Goal: Use online tool/utility: Use online tool/utility

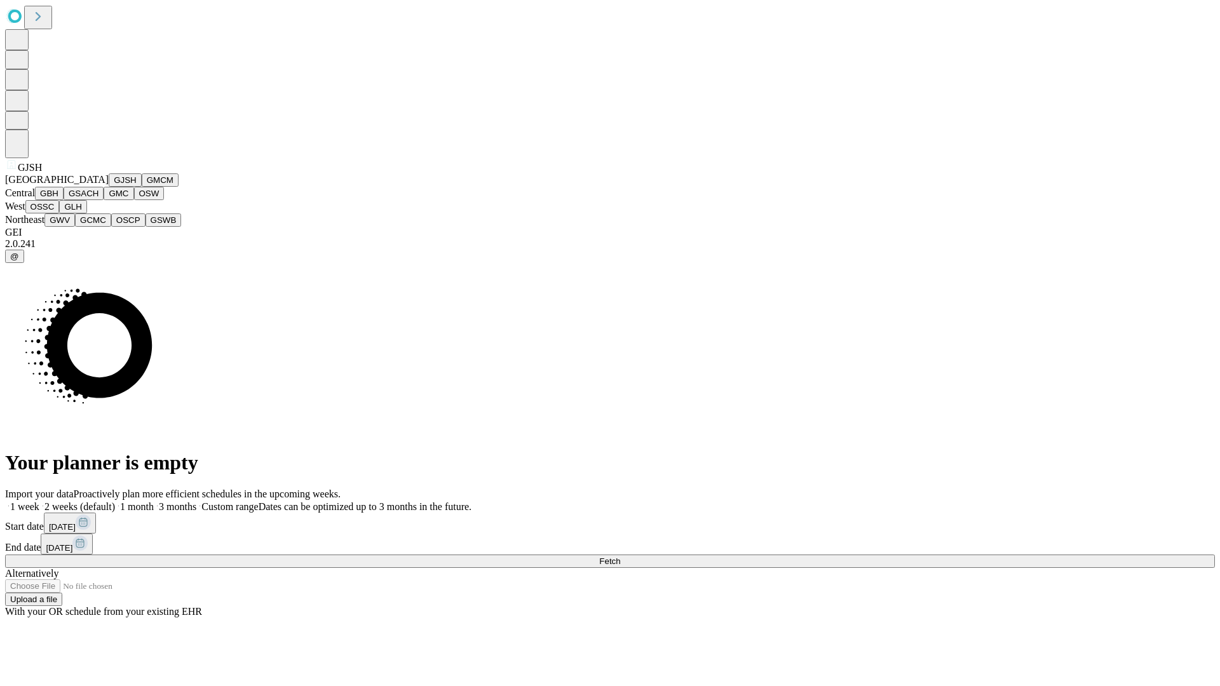
click at [109, 187] on button "GJSH" at bounding box center [125, 179] width 33 height 13
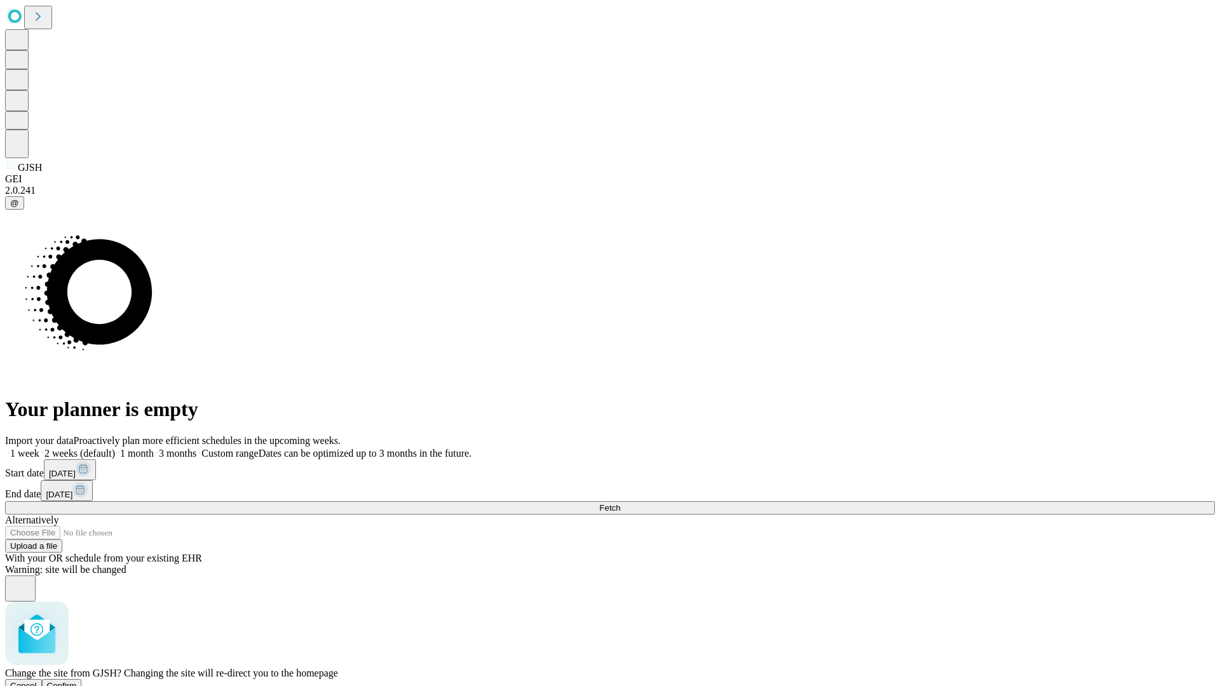
click at [77, 681] on span "Confirm" at bounding box center [62, 686] width 30 height 10
click at [154, 448] on label "1 month" at bounding box center [134, 453] width 39 height 11
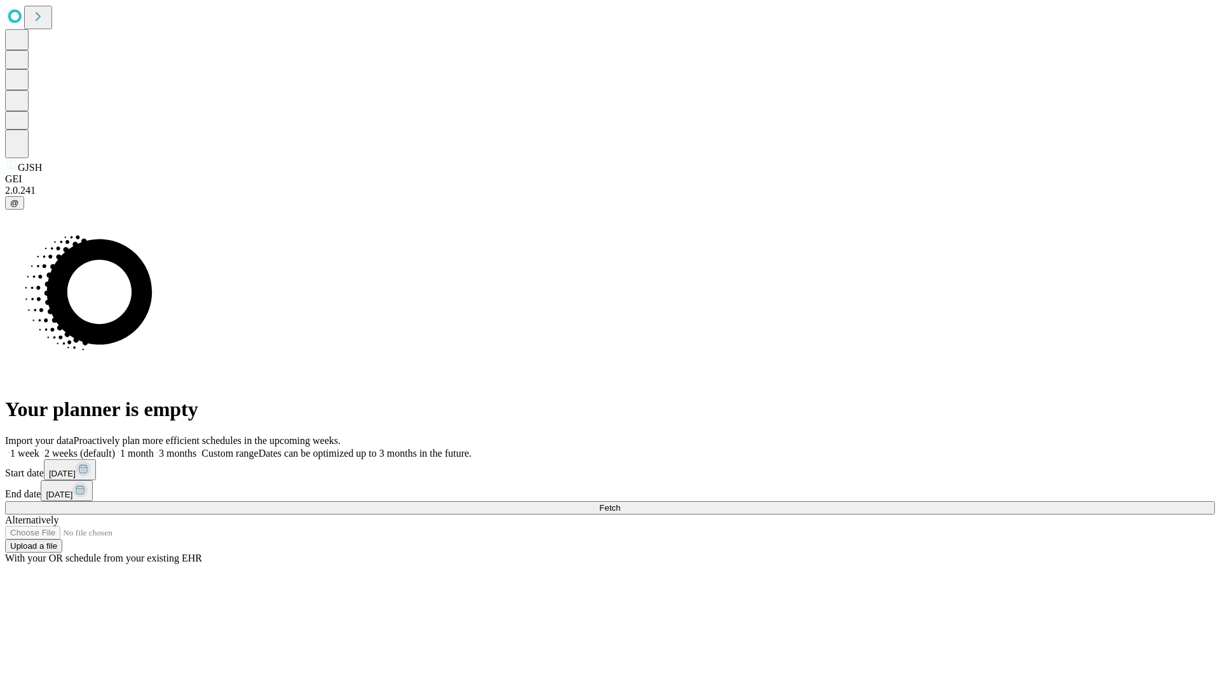
click at [620, 503] on span "Fetch" at bounding box center [609, 508] width 21 height 10
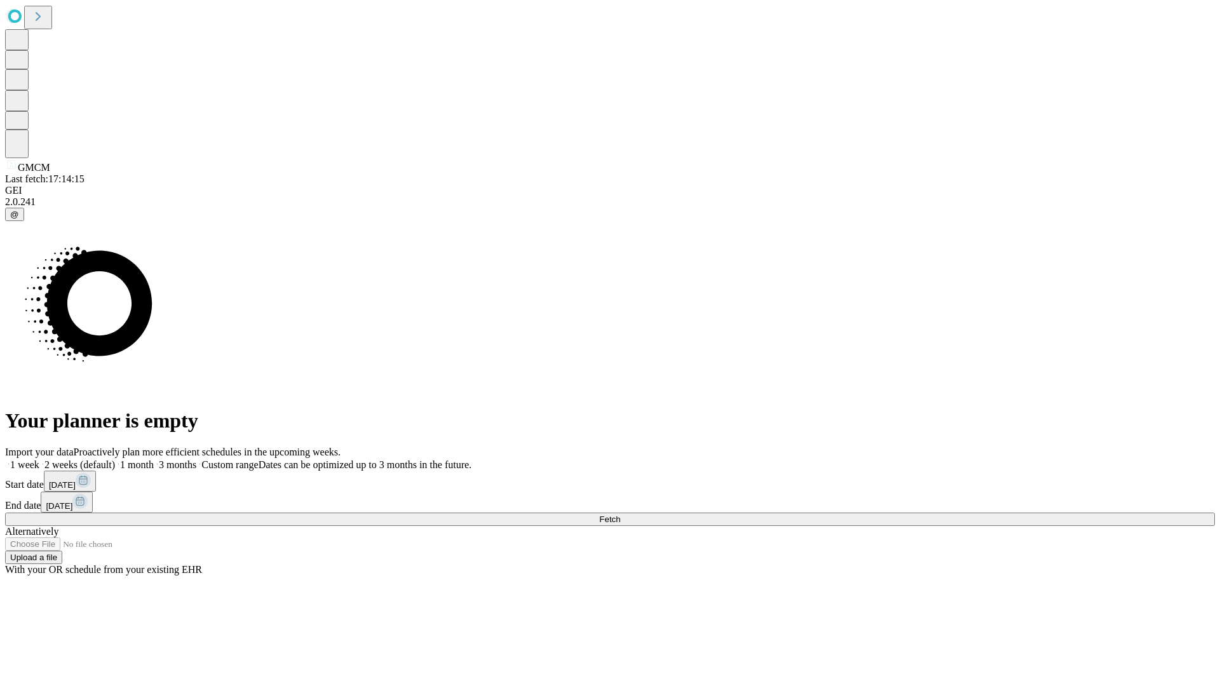
click at [154, 459] on label "1 month" at bounding box center [134, 464] width 39 height 11
click at [620, 515] on span "Fetch" at bounding box center [609, 520] width 21 height 10
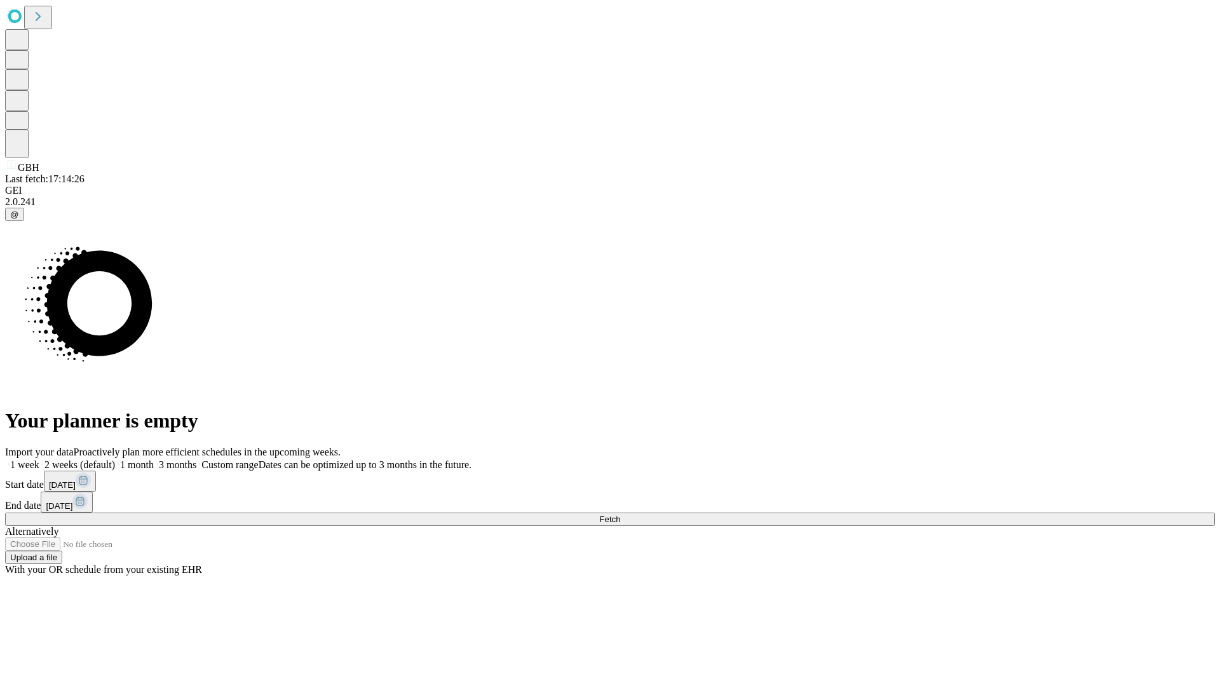
click at [154, 459] on label "1 month" at bounding box center [134, 464] width 39 height 11
click at [620, 515] on span "Fetch" at bounding box center [609, 520] width 21 height 10
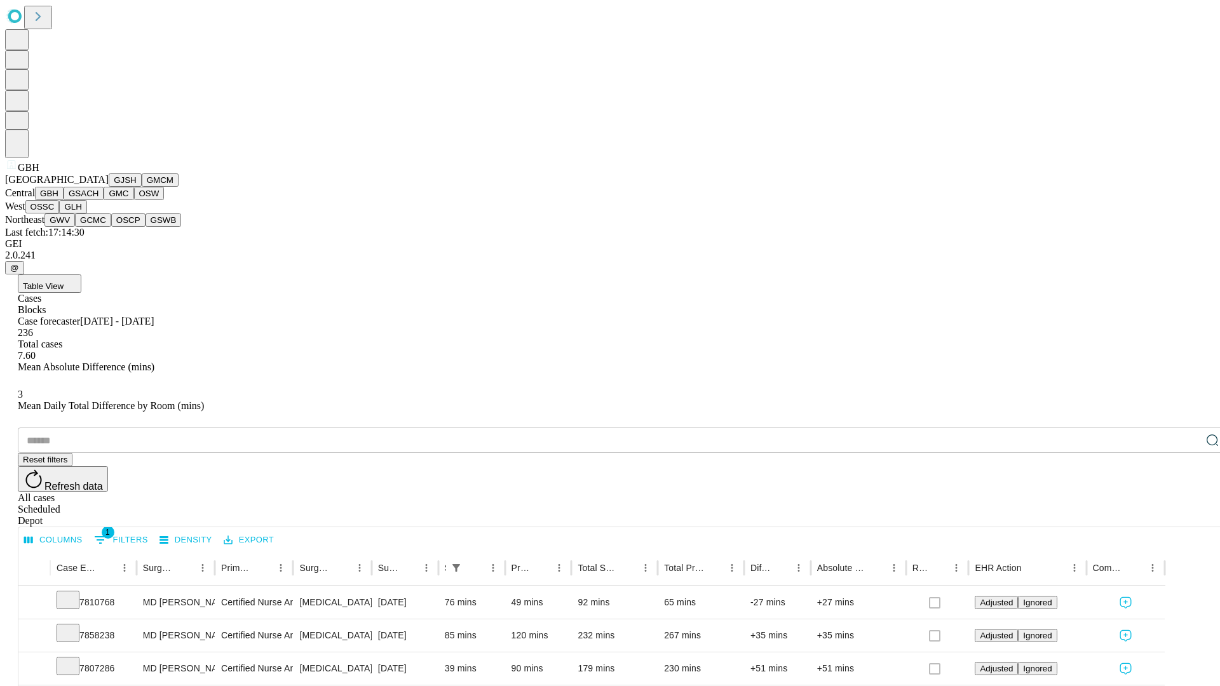
click at [98, 200] on button "GSACH" at bounding box center [84, 193] width 40 height 13
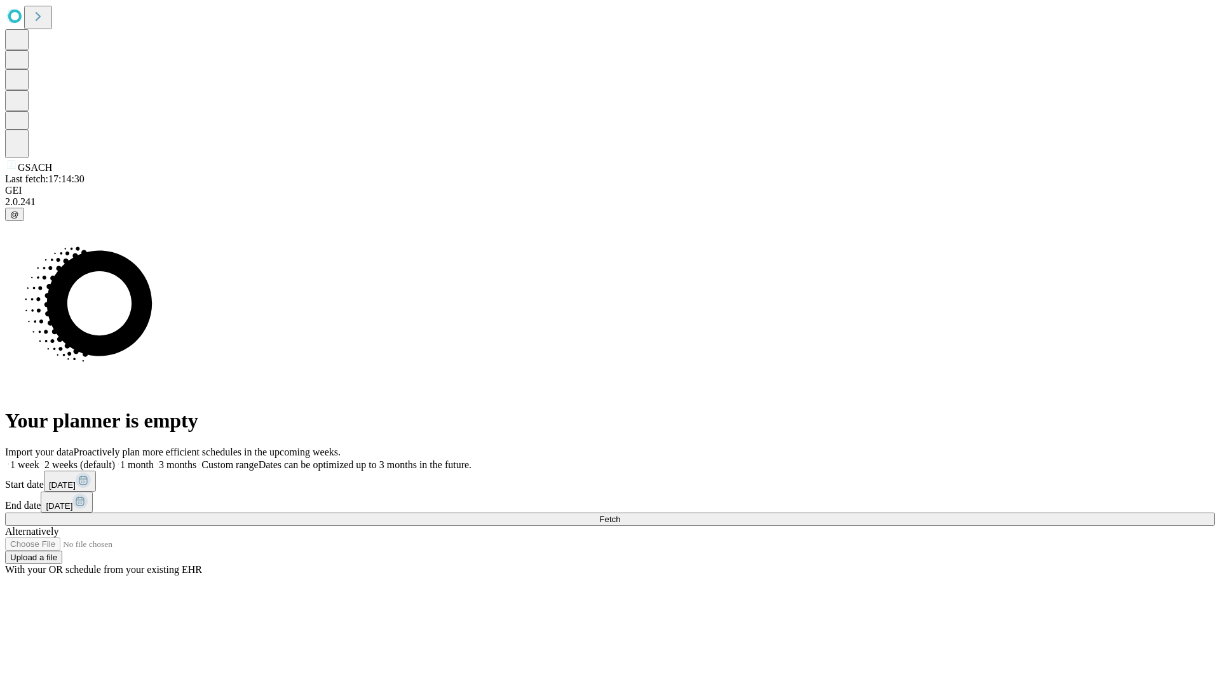
click at [154, 459] on label "1 month" at bounding box center [134, 464] width 39 height 11
click at [620, 515] on span "Fetch" at bounding box center [609, 520] width 21 height 10
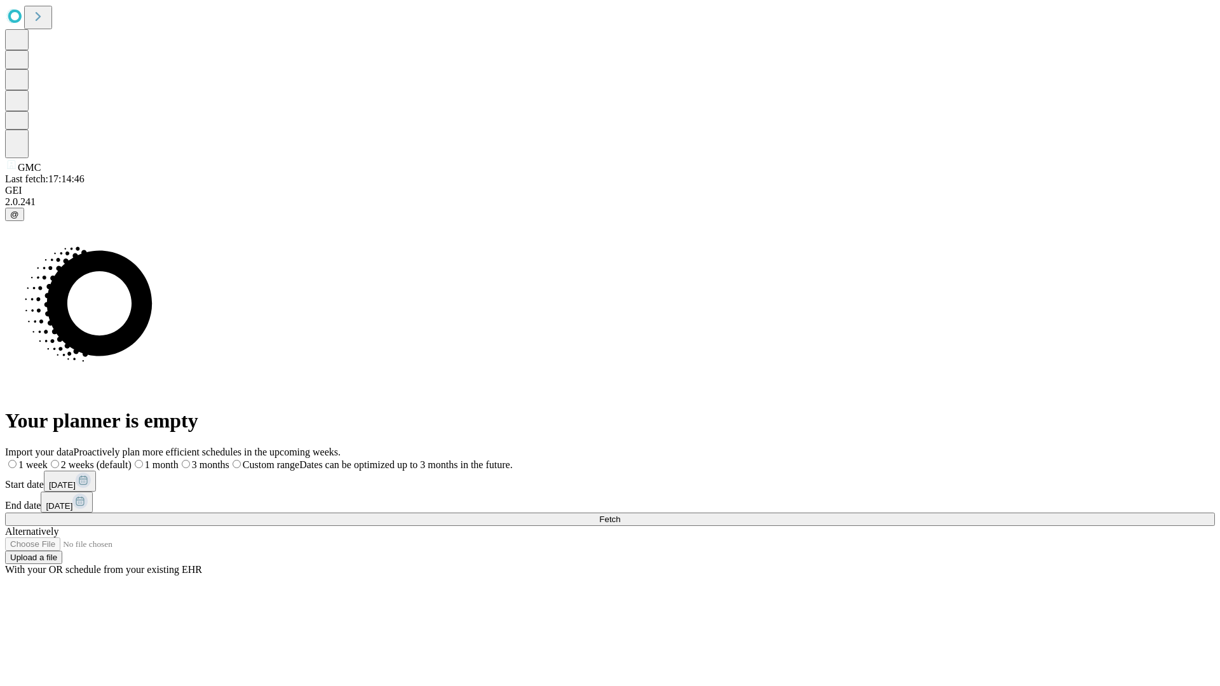
click at [179, 459] on label "1 month" at bounding box center [155, 464] width 47 height 11
click at [620, 515] on span "Fetch" at bounding box center [609, 520] width 21 height 10
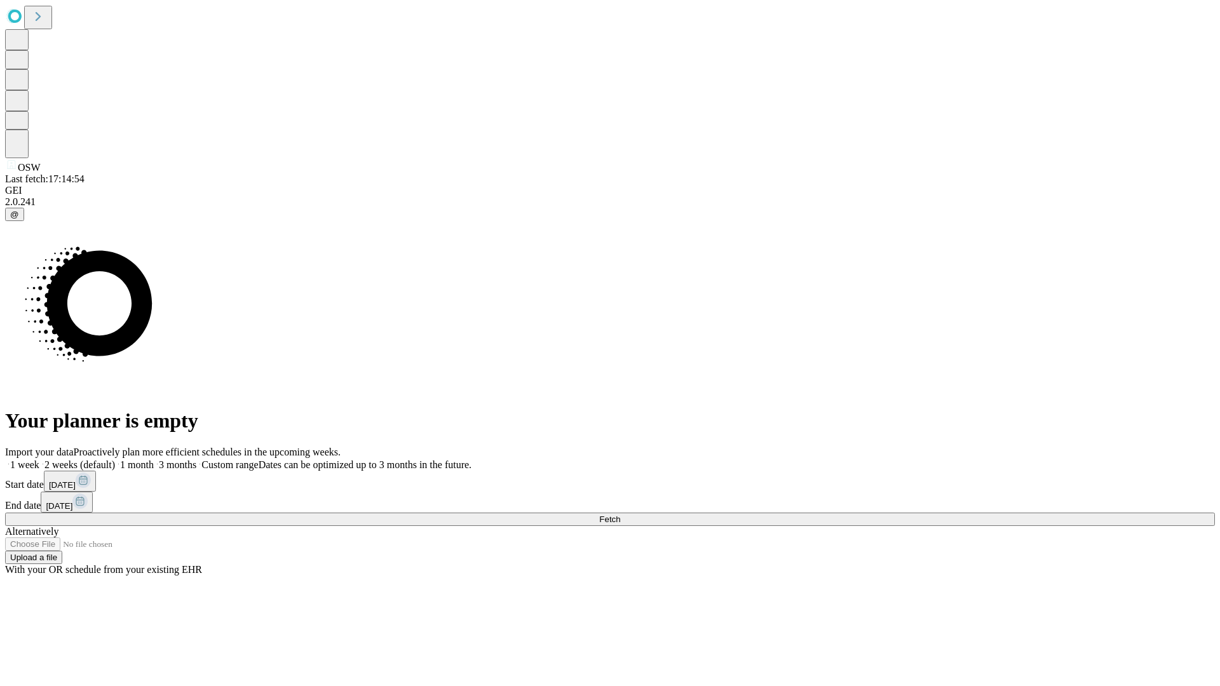
click at [620, 515] on span "Fetch" at bounding box center [609, 520] width 21 height 10
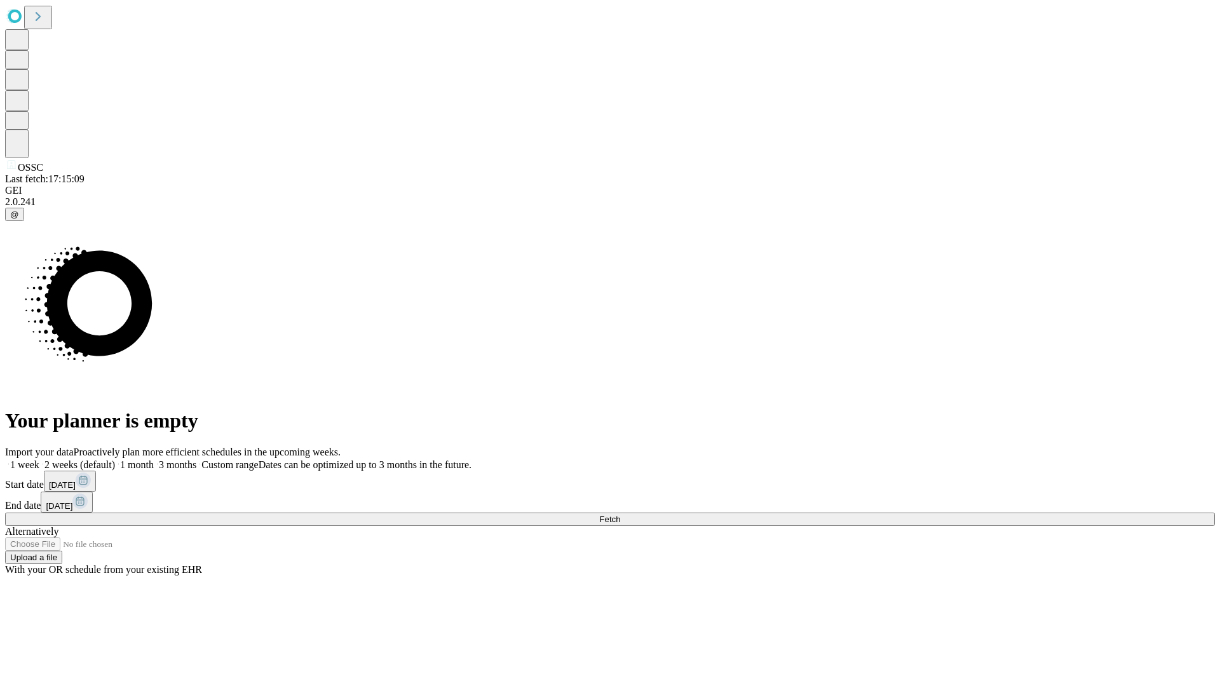
click at [154, 459] on label "1 month" at bounding box center [134, 464] width 39 height 11
click at [620, 515] on span "Fetch" at bounding box center [609, 520] width 21 height 10
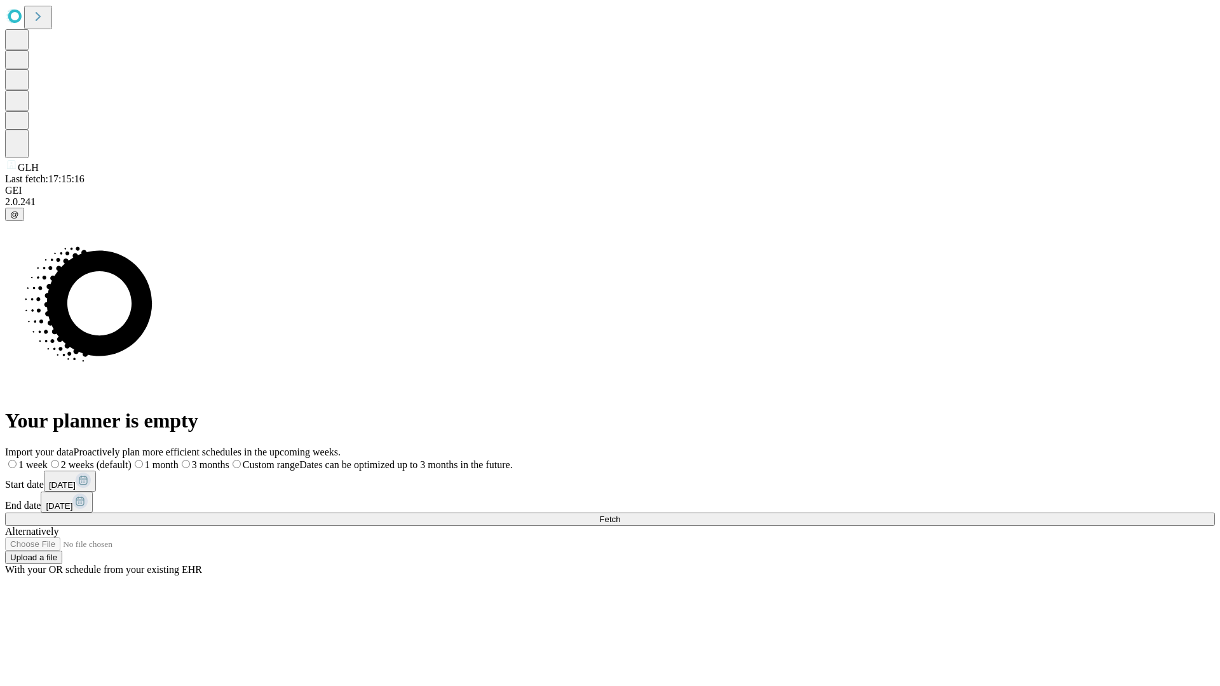
click at [620, 515] on span "Fetch" at bounding box center [609, 520] width 21 height 10
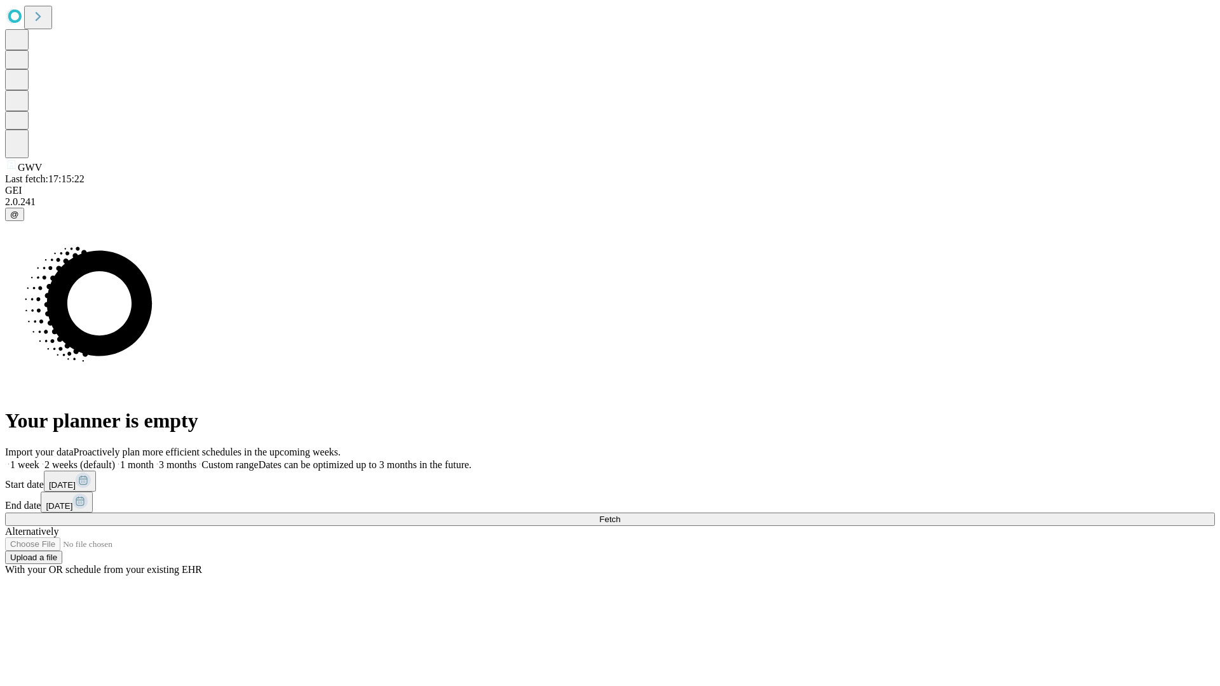
click at [154, 459] on label "1 month" at bounding box center [134, 464] width 39 height 11
click at [620, 515] on span "Fetch" at bounding box center [609, 520] width 21 height 10
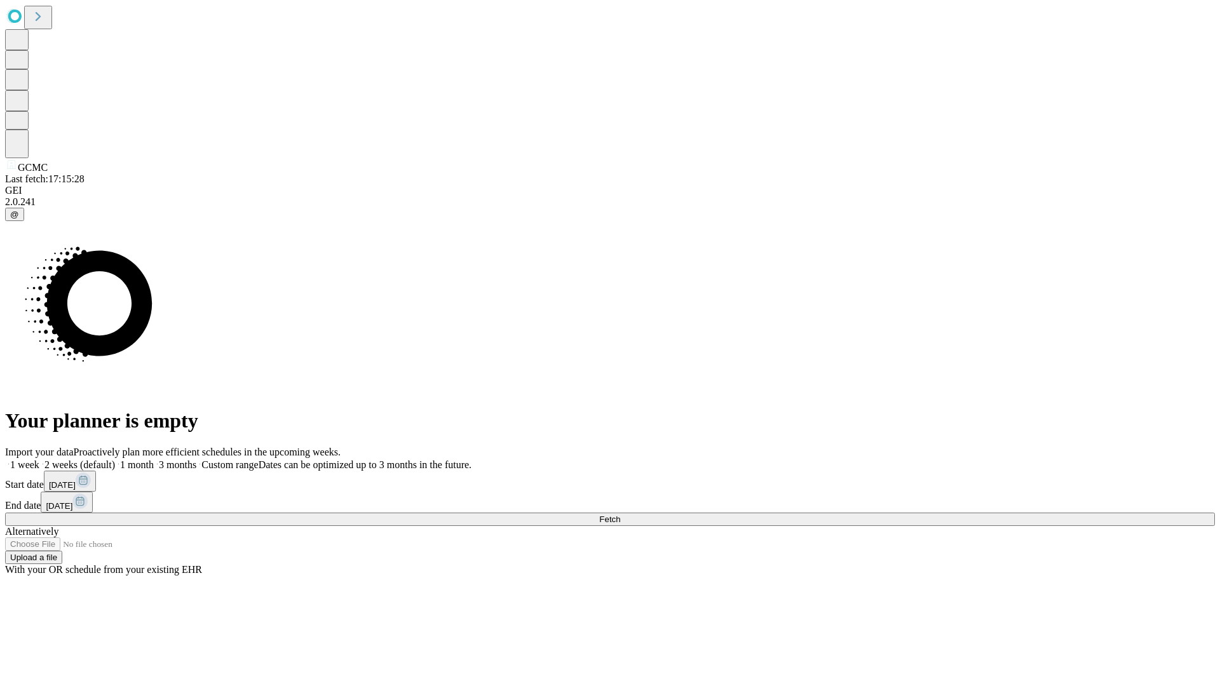
click at [154, 459] on label "1 month" at bounding box center [134, 464] width 39 height 11
click at [620, 515] on span "Fetch" at bounding box center [609, 520] width 21 height 10
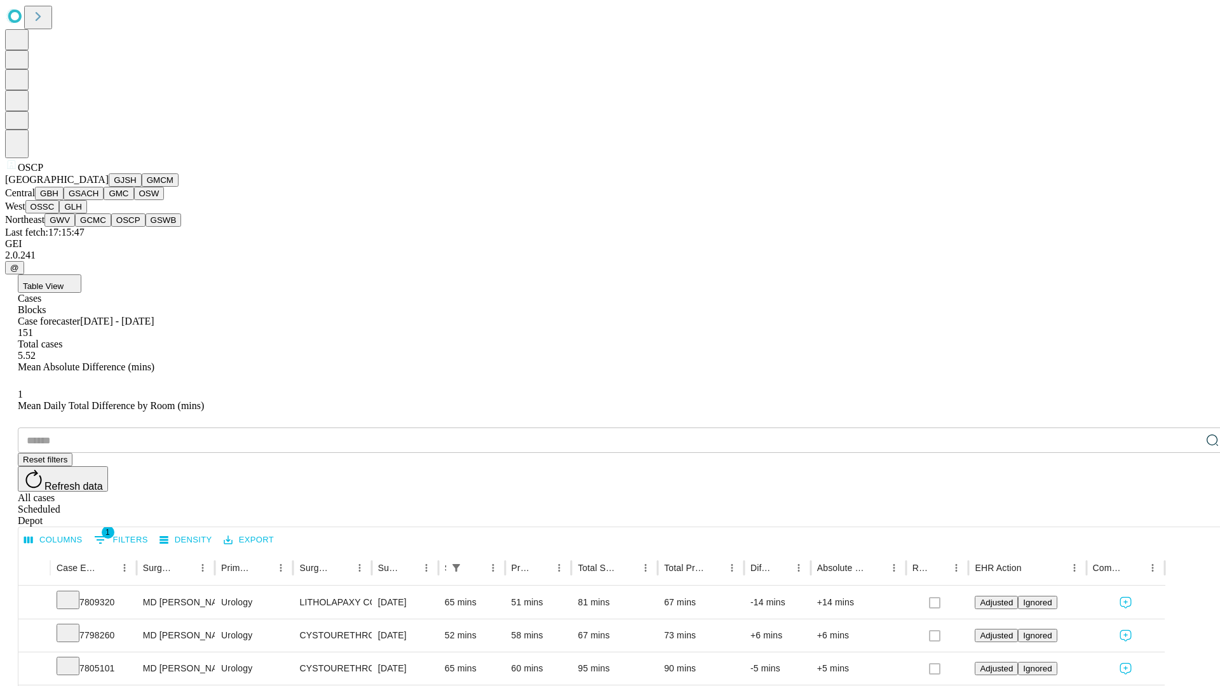
click at [145, 227] on button "GSWB" at bounding box center [163, 219] width 36 height 13
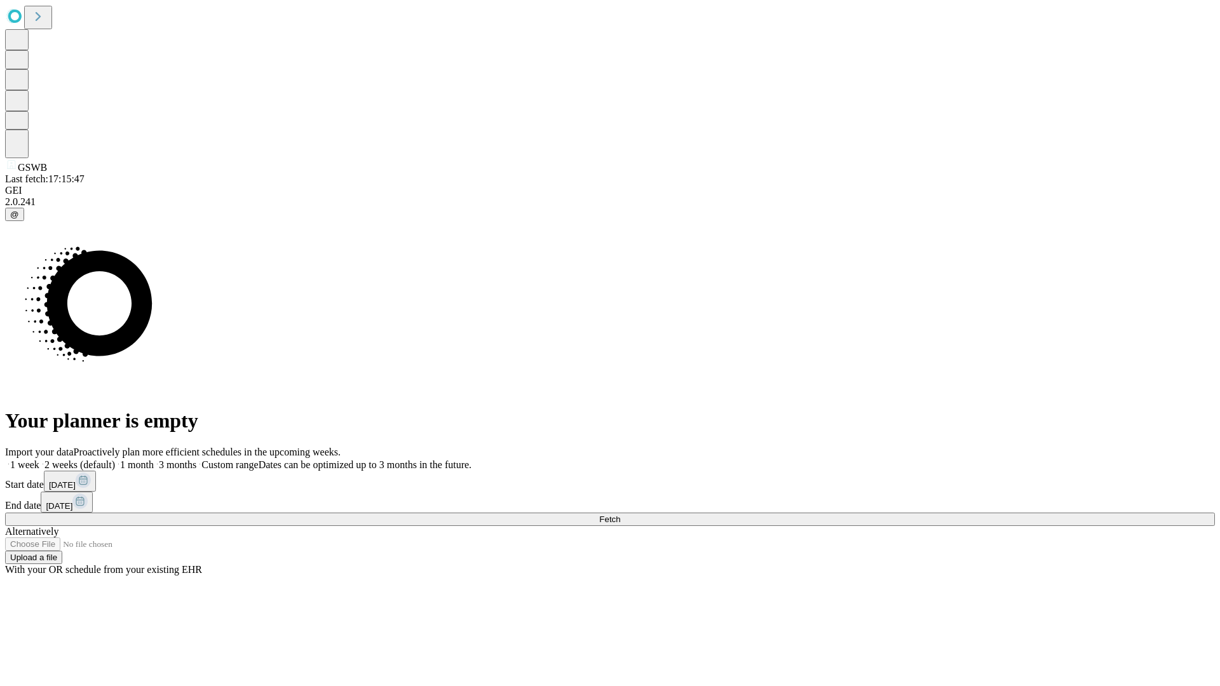
click at [154, 459] on label "1 month" at bounding box center [134, 464] width 39 height 11
click at [620, 515] on span "Fetch" at bounding box center [609, 520] width 21 height 10
